Goal: Task Accomplishment & Management: Use online tool/utility

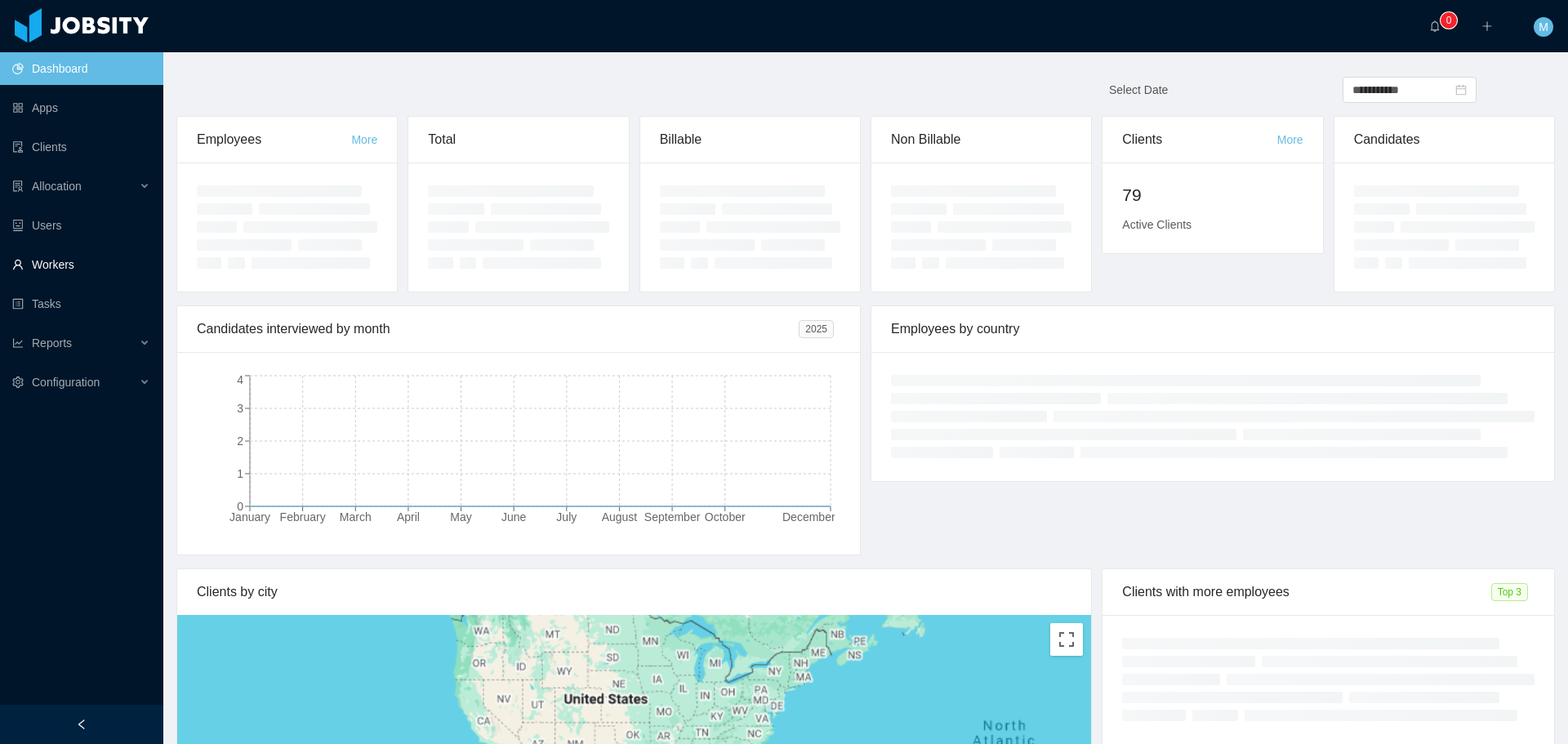
click at [66, 269] on link "Workers" at bounding box center [81, 264] width 138 height 33
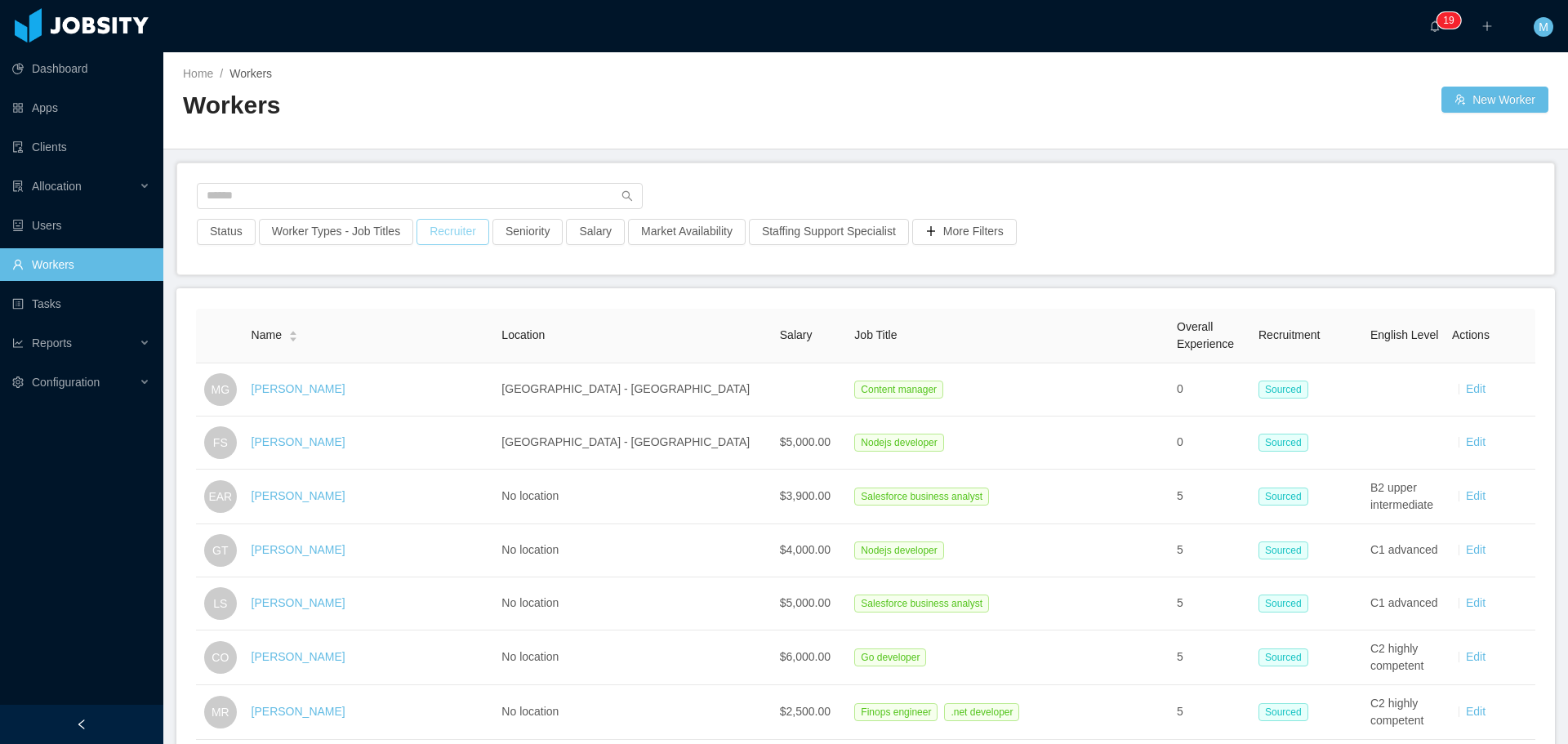
click at [452, 231] on button "Recruiter" at bounding box center [453, 232] width 73 height 26
click at [423, 294] on div at bounding box center [444, 305] width 230 height 25
type input "******"
click at [465, 341] on li "[PERSON_NAME]" at bounding box center [447, 337] width 245 height 26
click at [845, 187] on div "Status Worker Types - Job Titles Recruiter · 1 Seniority Salary Market Availabi…" at bounding box center [865, 218] width 1377 height 111
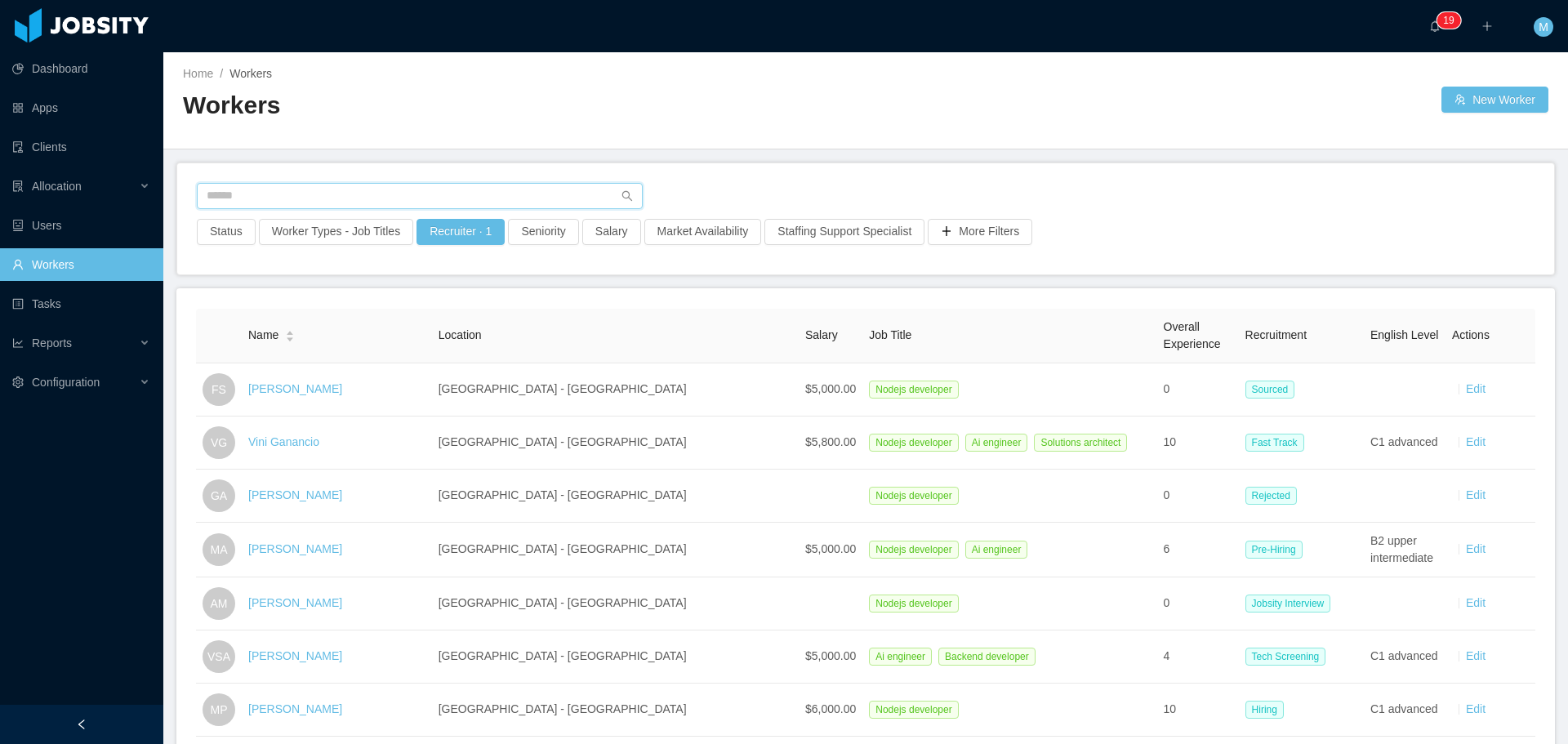
click at [316, 197] on input "text" at bounding box center [419, 196] width 446 height 26
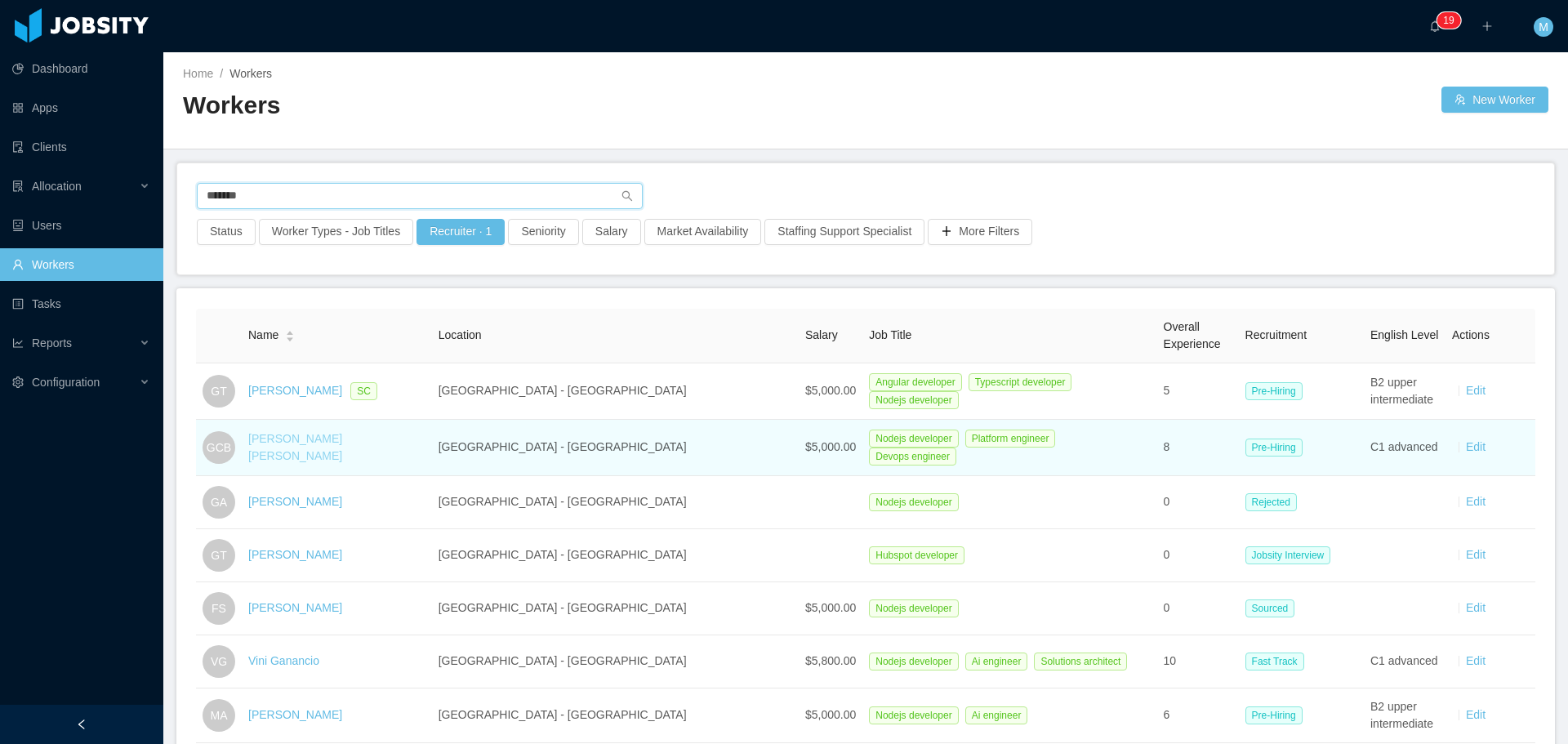
type input "*******"
click at [304, 442] on link "[PERSON_NAME] [PERSON_NAME]" at bounding box center [294, 447] width 93 height 30
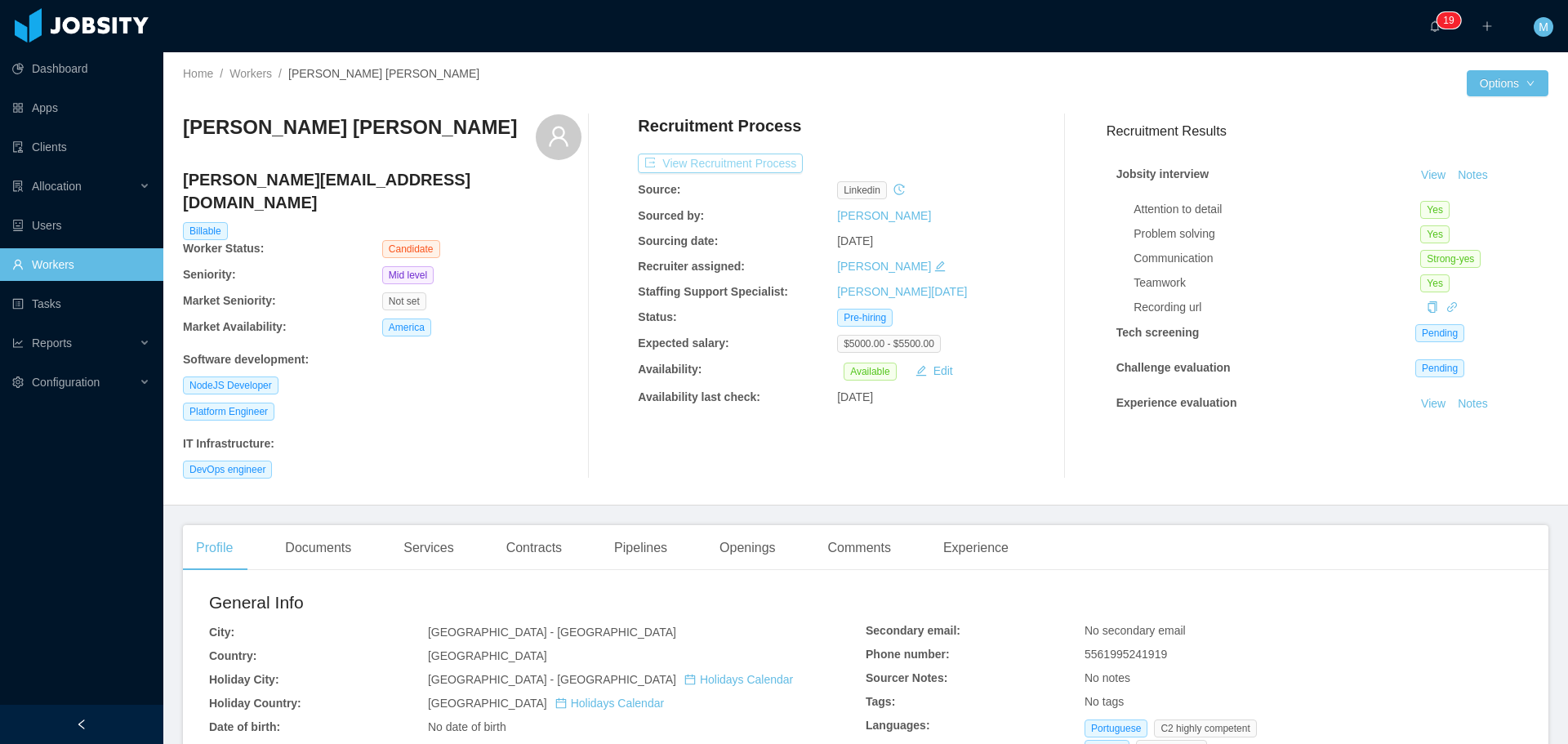
click at [727, 160] on button "View Recruitment Process" at bounding box center [721, 163] width 165 height 20
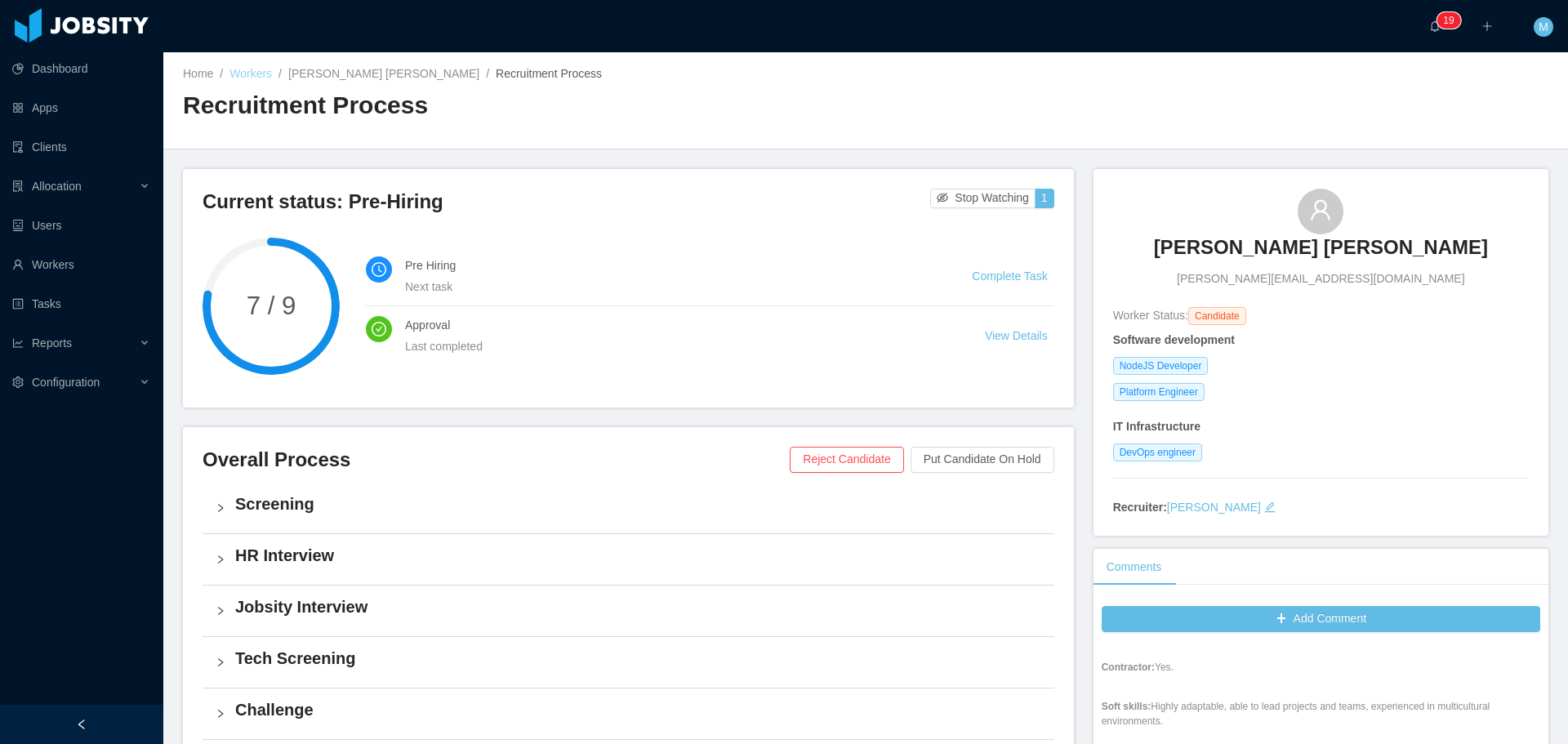
click at [241, 73] on link "Workers" at bounding box center [251, 73] width 43 height 13
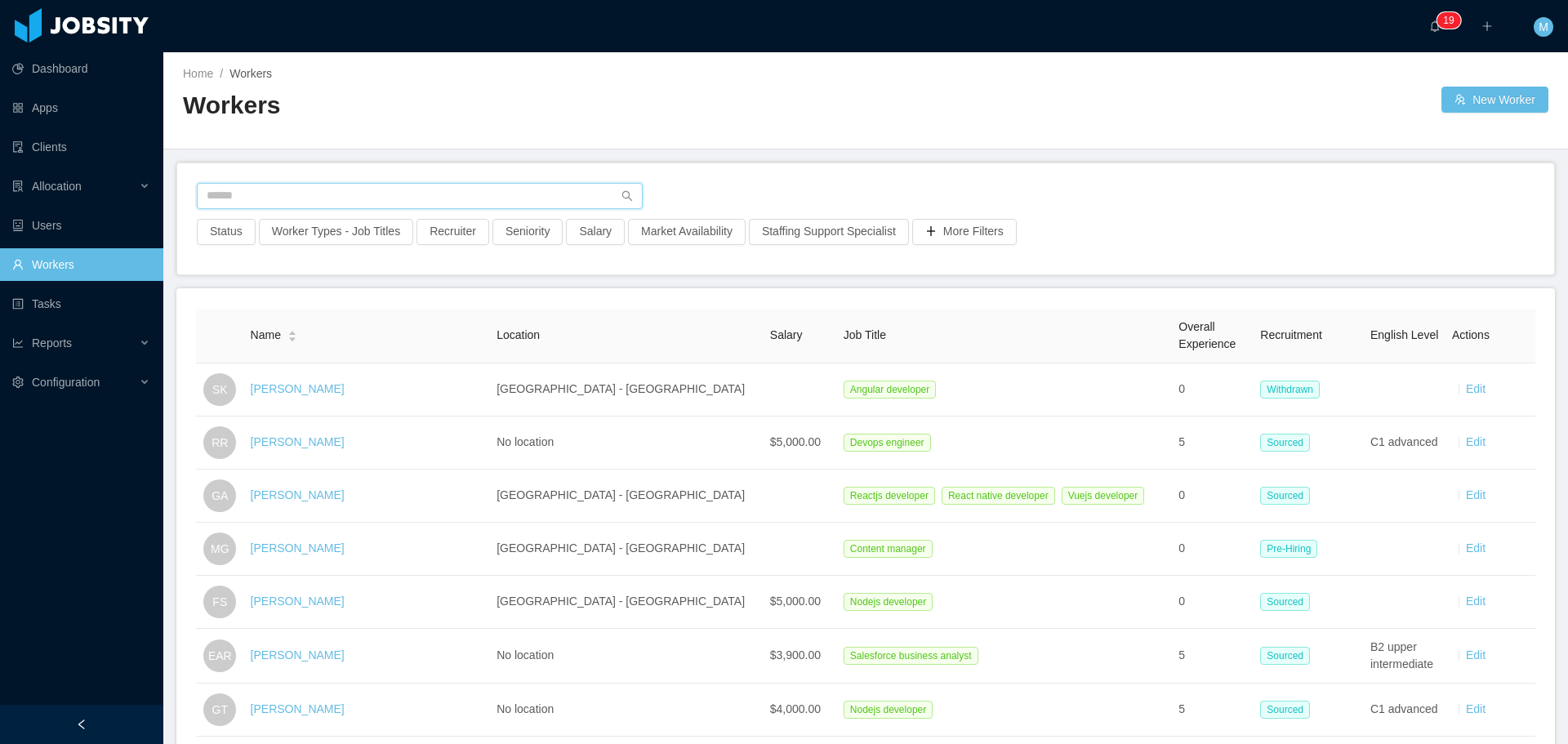
click at [346, 189] on input "text" at bounding box center [419, 196] width 446 height 26
type input "**********"
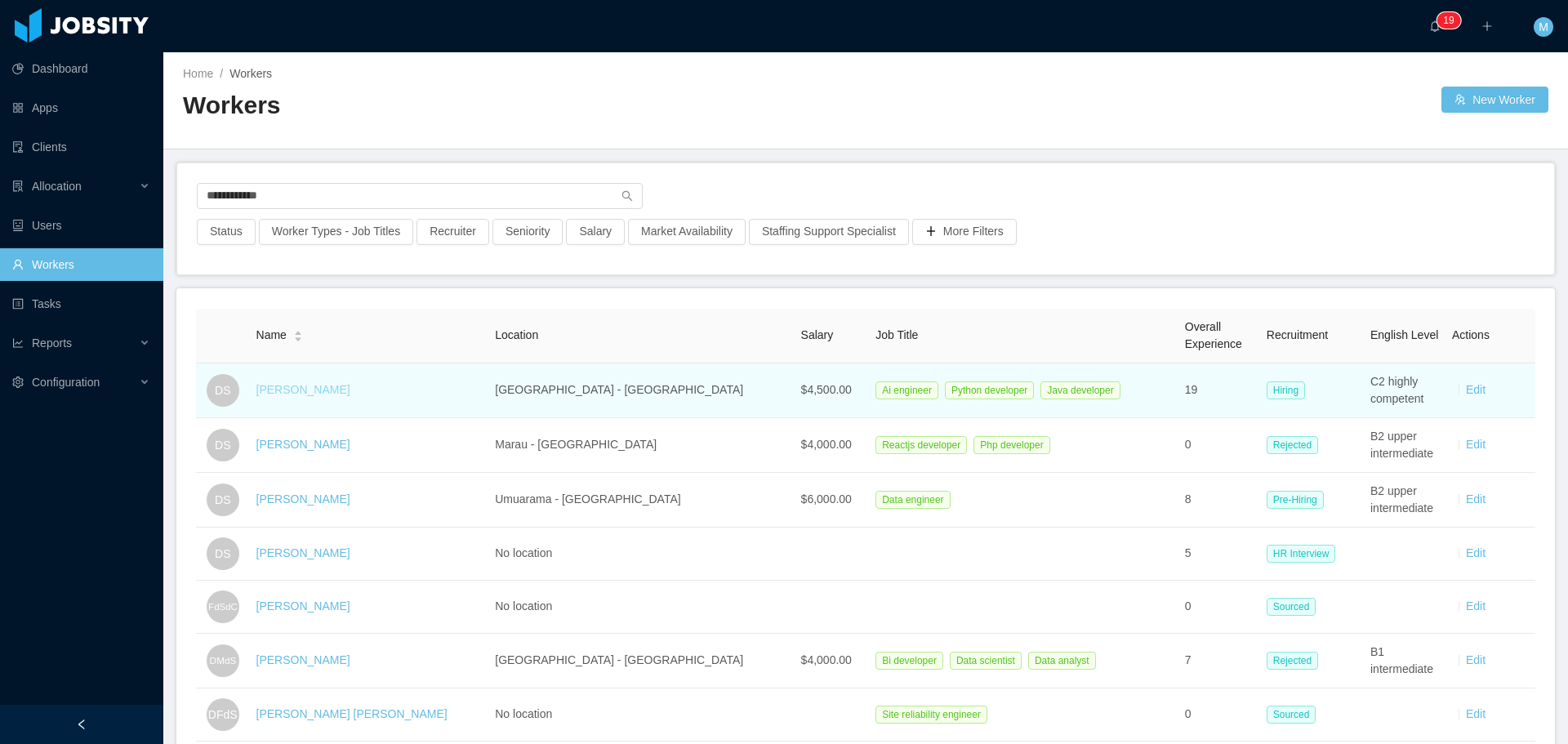
click at [306, 395] on link "[PERSON_NAME]" at bounding box center [303, 390] width 93 height 13
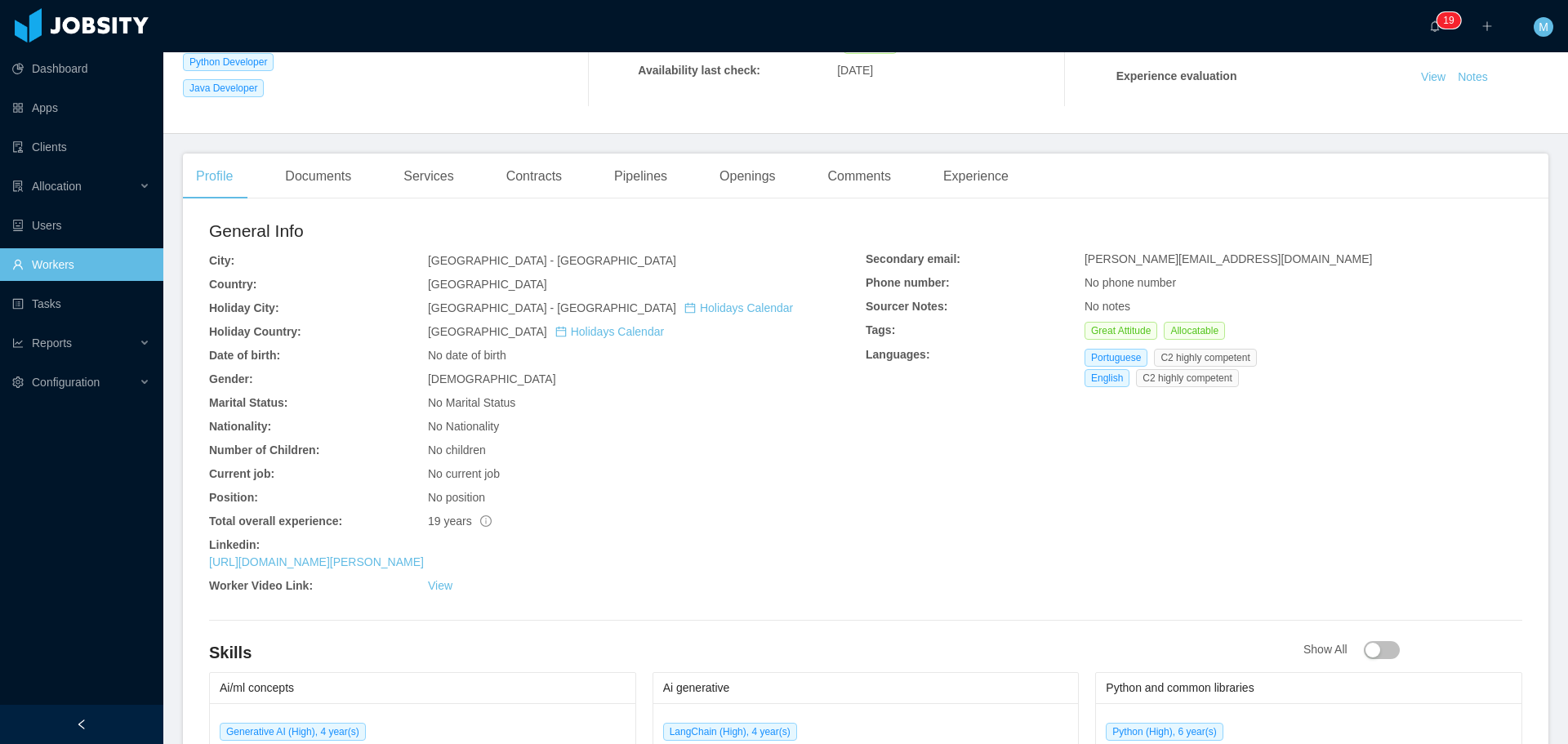
click at [739, 139] on main "Home / Workers / [PERSON_NAME] / Options [PERSON_NAME] [EMAIL_ADDRESS][DOMAIN_N…" at bounding box center [865, 71] width 1405 height 692
click at [742, 183] on div "Openings" at bounding box center [748, 176] width 82 height 45
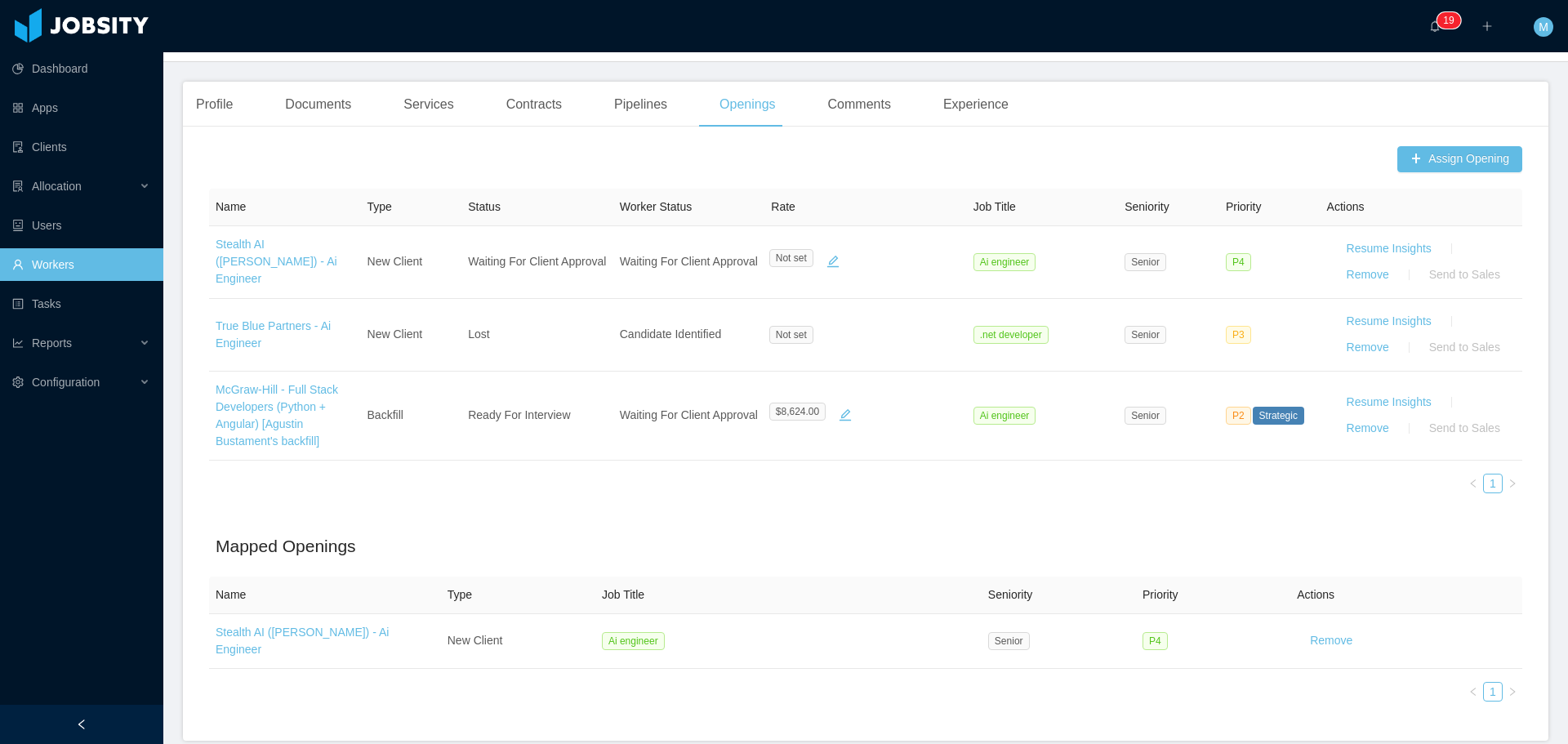
scroll to position [395, 0]
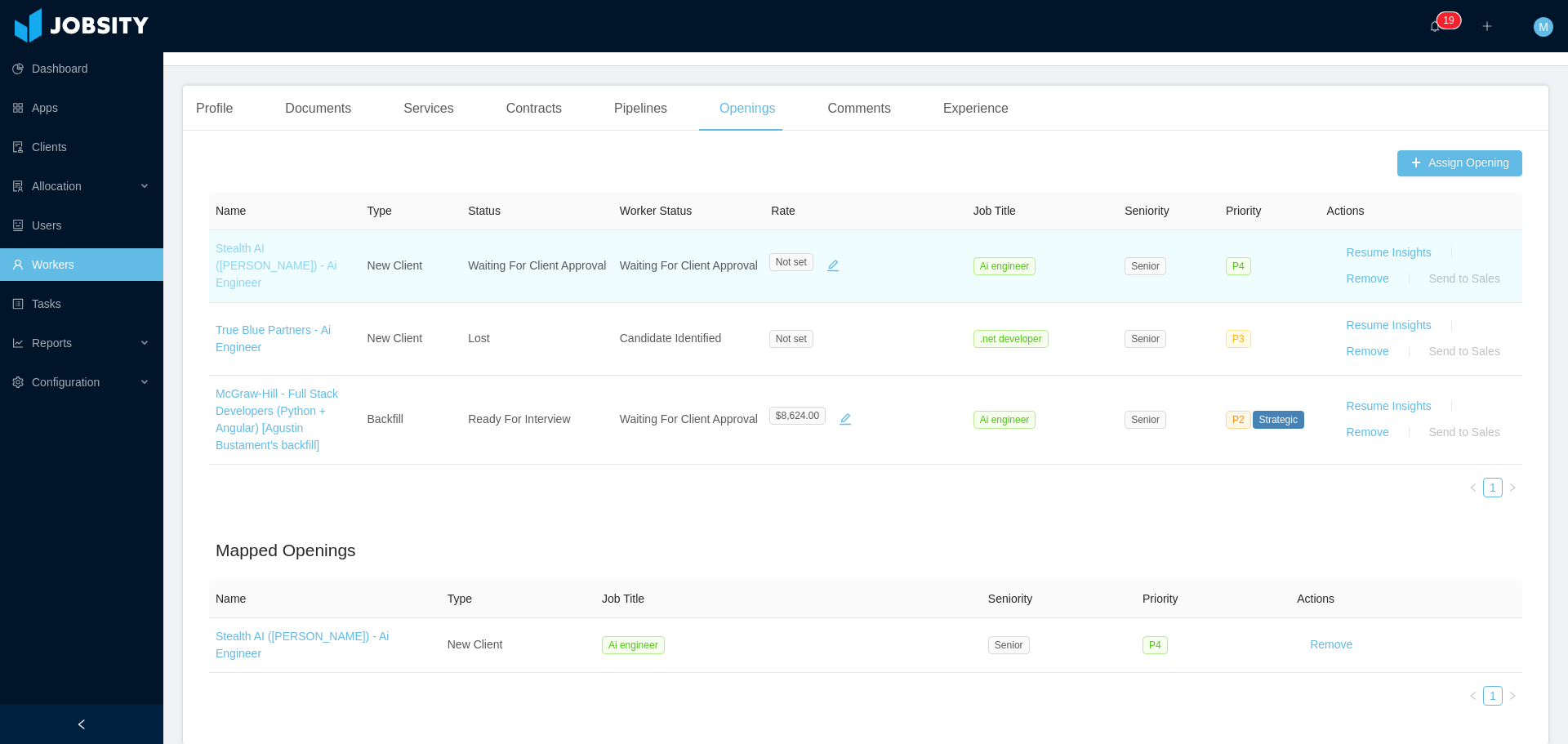
click at [264, 262] on link "Stealth AI ([PERSON_NAME]) - Ai Engineer" at bounding box center [276, 265] width 122 height 47
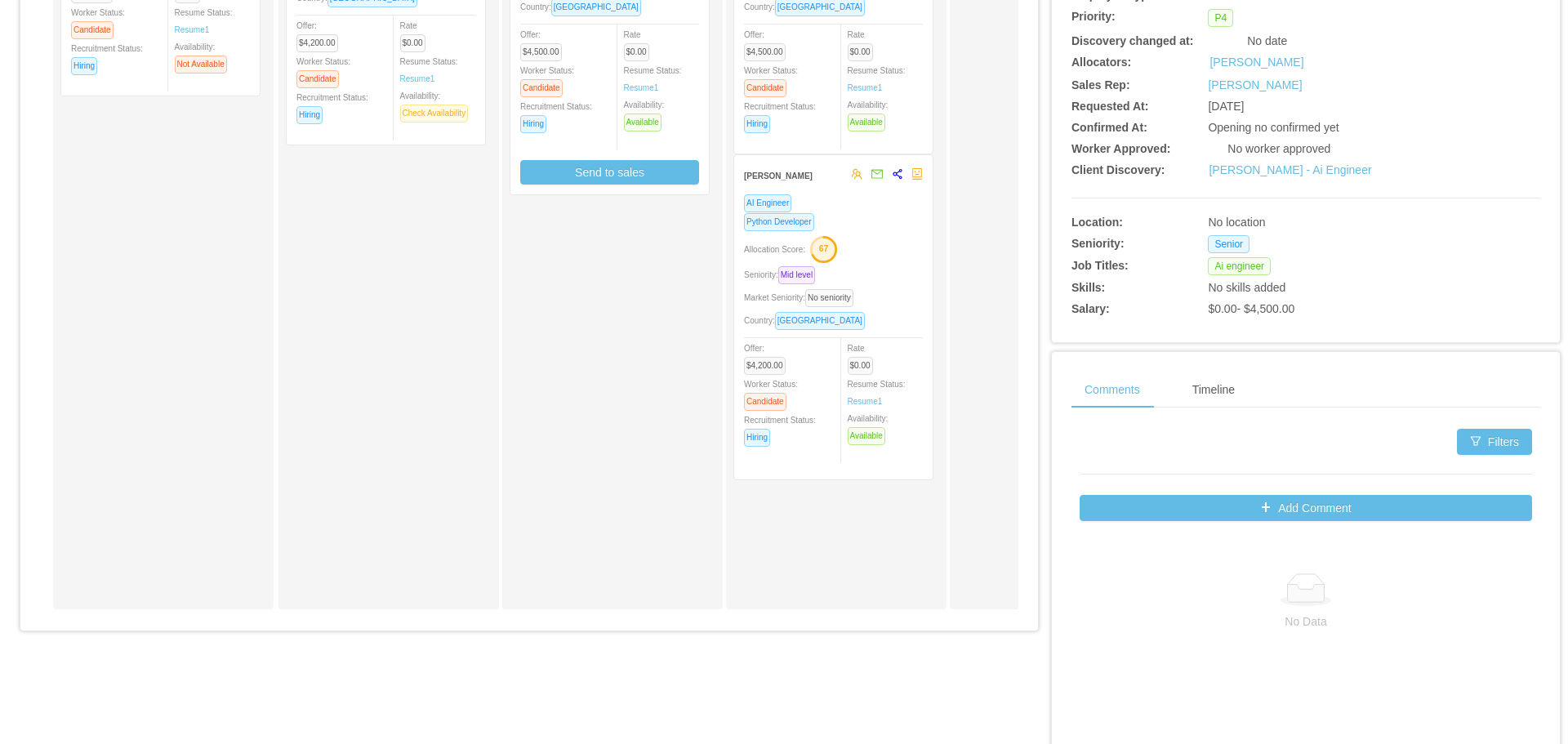
scroll to position [478, 0]
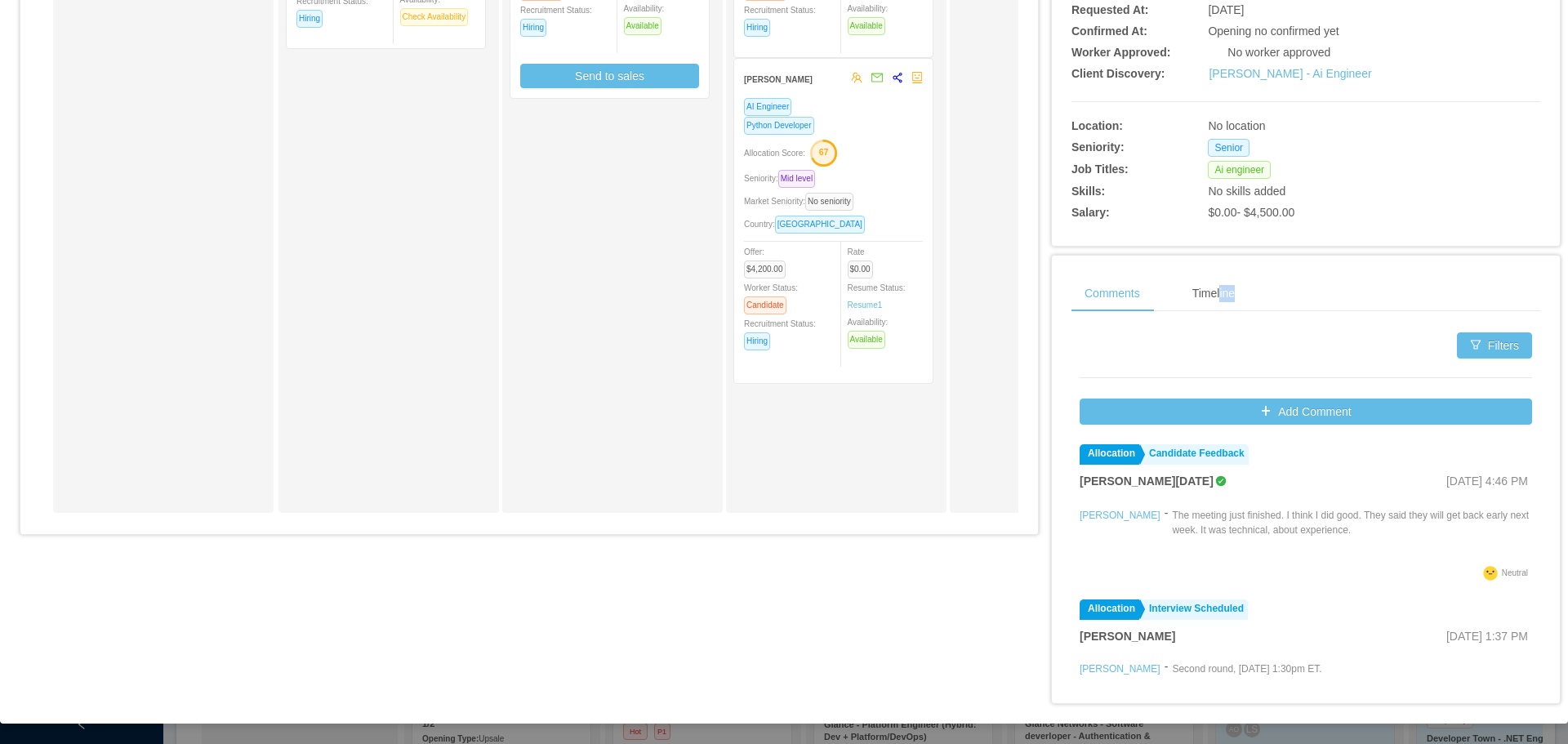
drag, startPoint x: 1212, startPoint y: 299, endPoint x: 1288, endPoint y: 353, distance: 93.2
click at [1287, 353] on div "Comments Timeline Filters Add Comment Allocation Candidate Feedback [PERSON_NAM…" at bounding box center [1306, 500] width 469 height 450
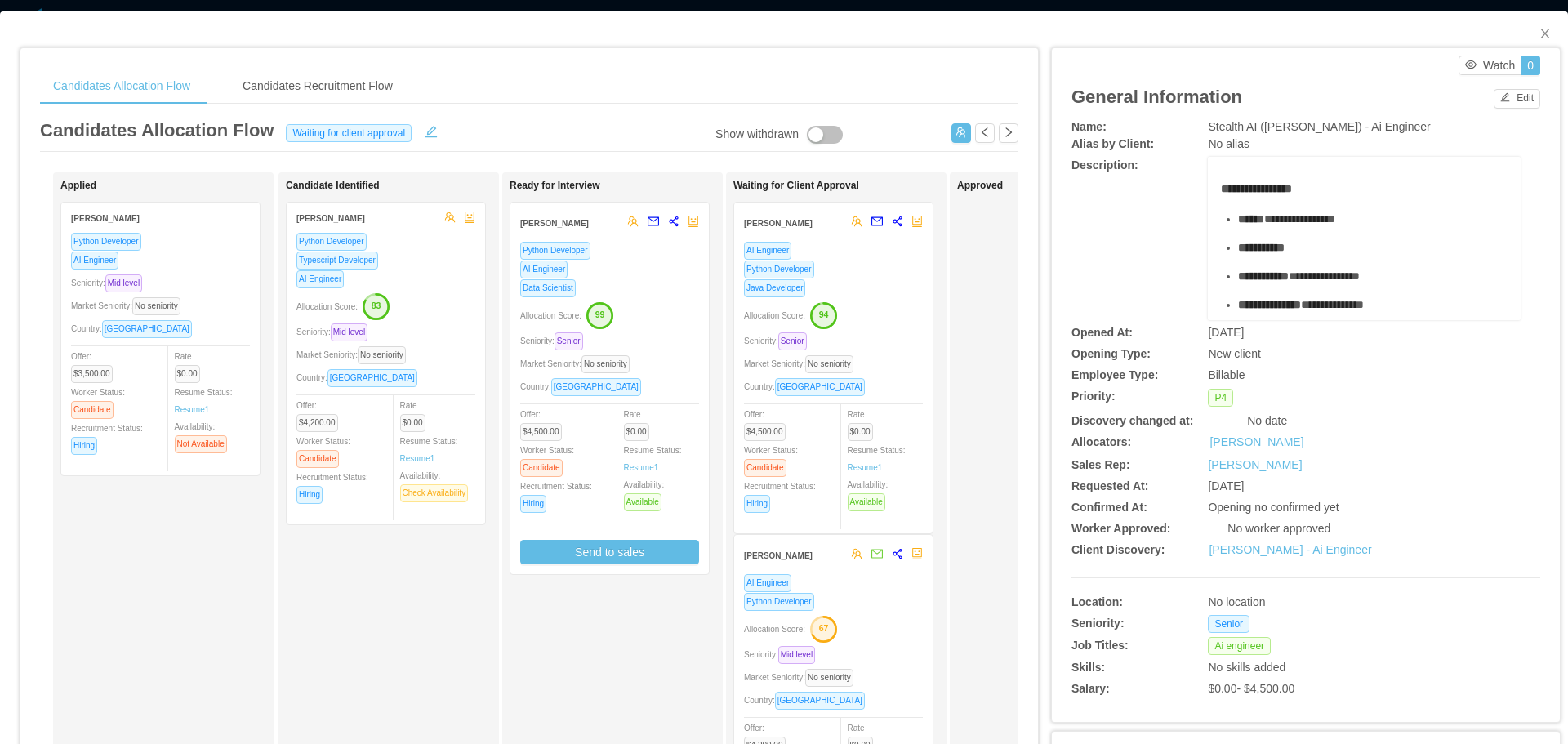
scroll to position [0, 0]
